Goal: Find specific page/section: Find specific page/section

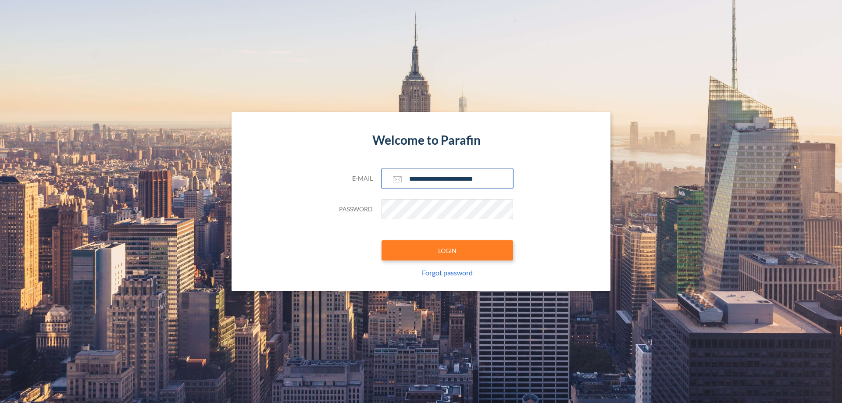
type input "**********"
click at [447, 250] on button "LOGIN" at bounding box center [447, 250] width 132 height 20
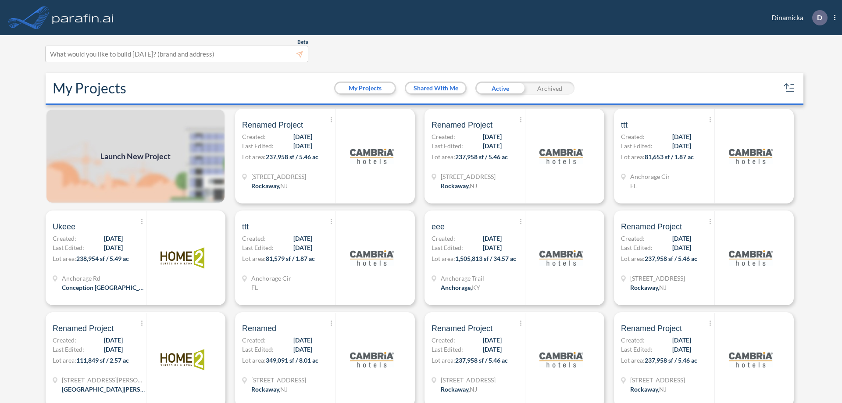
scroll to position [2, 0]
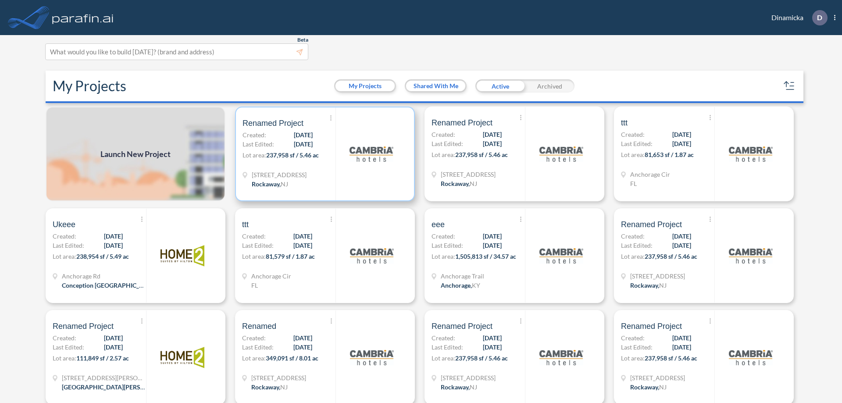
click at [323, 154] on p "Lot area: 237,958 sf / 5.46 ac" at bounding box center [288, 156] width 93 height 13
